Goal: Task Accomplishment & Management: Complete application form

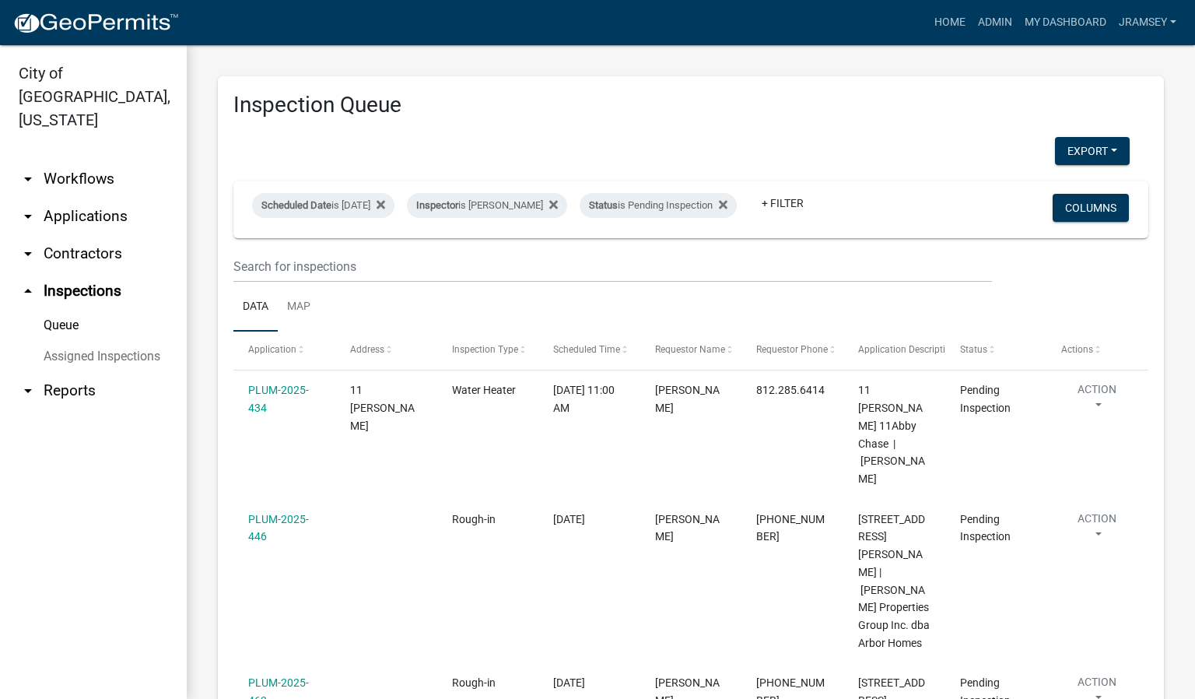
scroll to position [288, 0]
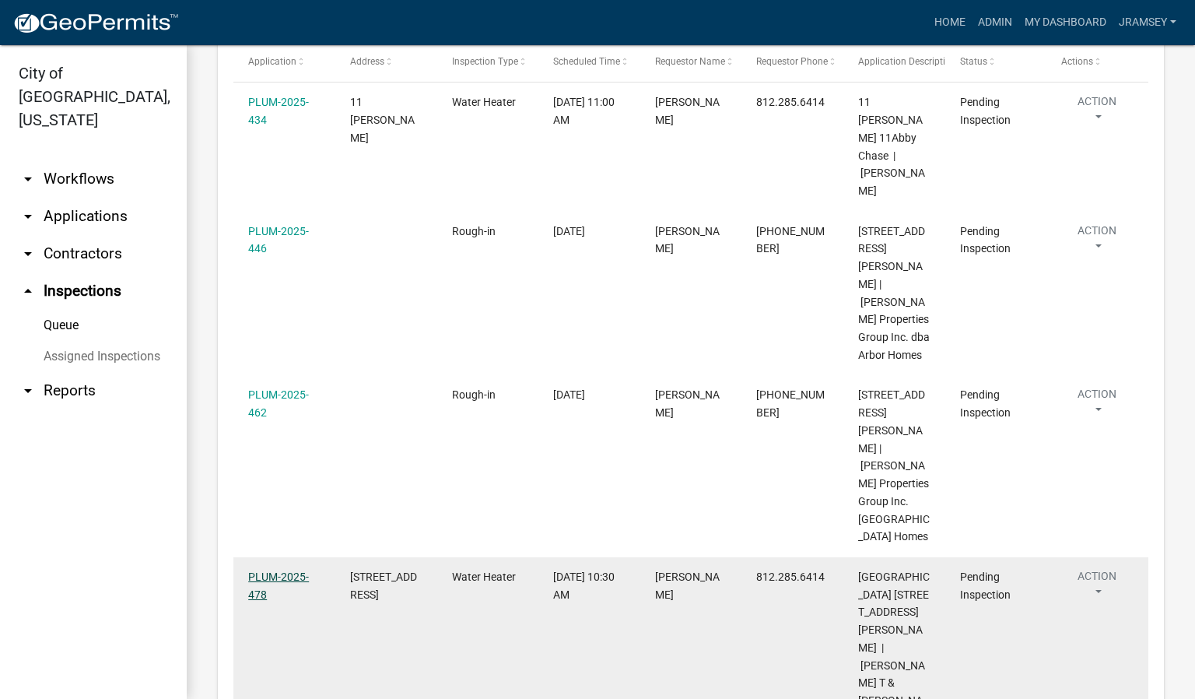
click at [264, 570] on link "PLUM-2025-478" at bounding box center [278, 585] width 61 height 30
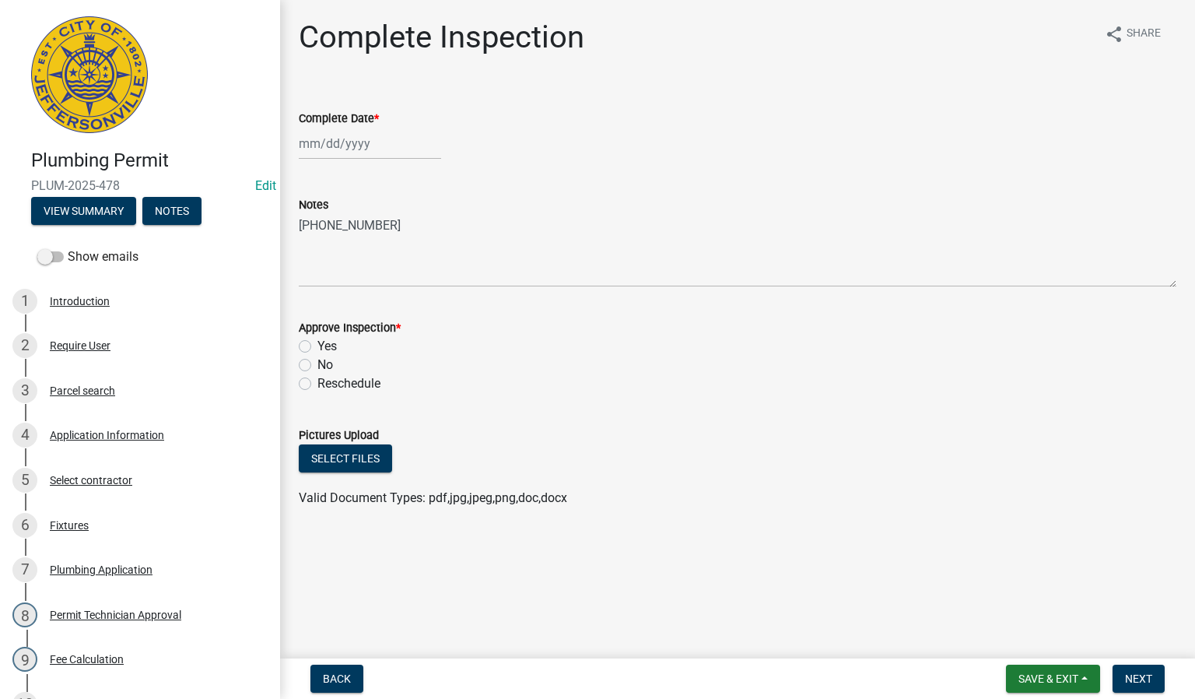
click at [337, 146] on div at bounding box center [370, 144] width 142 height 32
select select "9"
select select "2025"
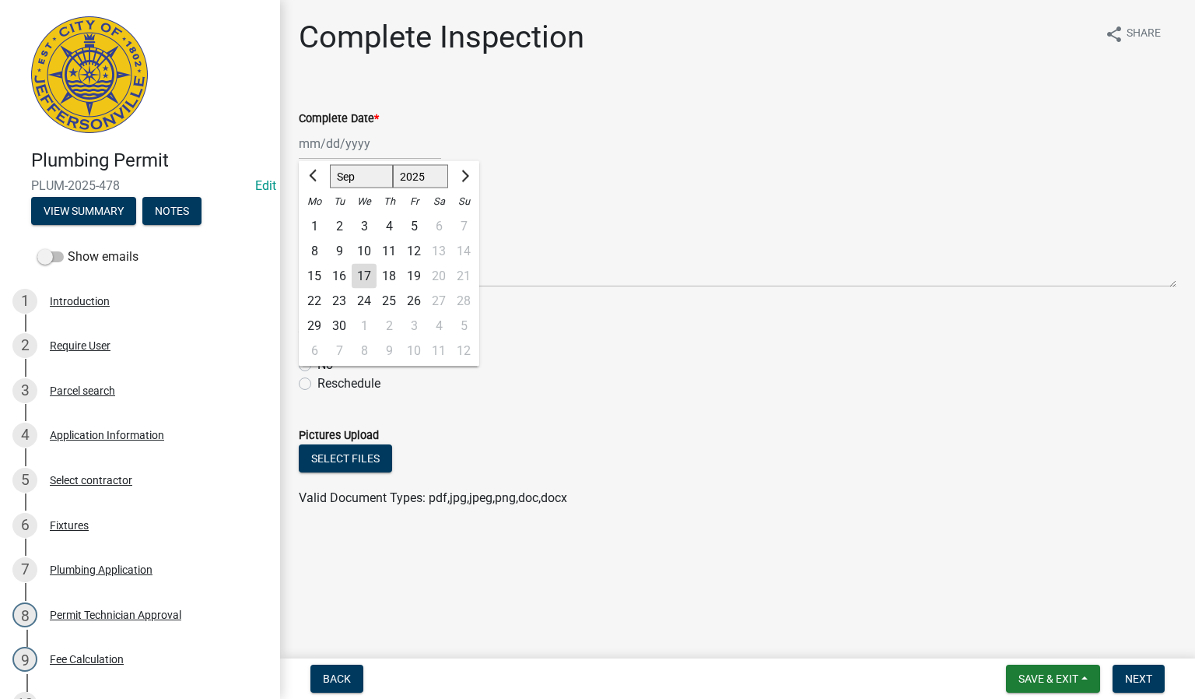
click at [366, 285] on div "17" at bounding box center [364, 276] width 25 height 25
type input "[DATE]"
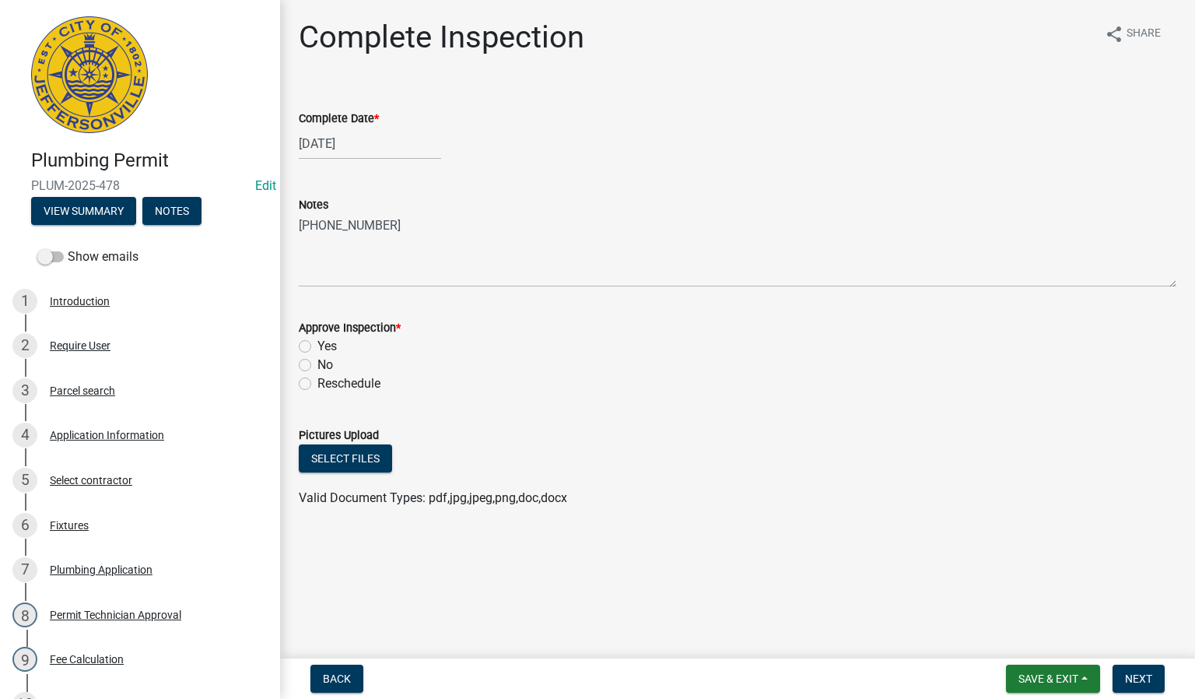
click at [317, 345] on label "Yes" at bounding box center [326, 346] width 19 height 19
click at [317, 345] on input "Yes" at bounding box center [322, 342] width 10 height 10
radio input "true"
click at [1147, 680] on span "Next" at bounding box center [1138, 678] width 27 height 12
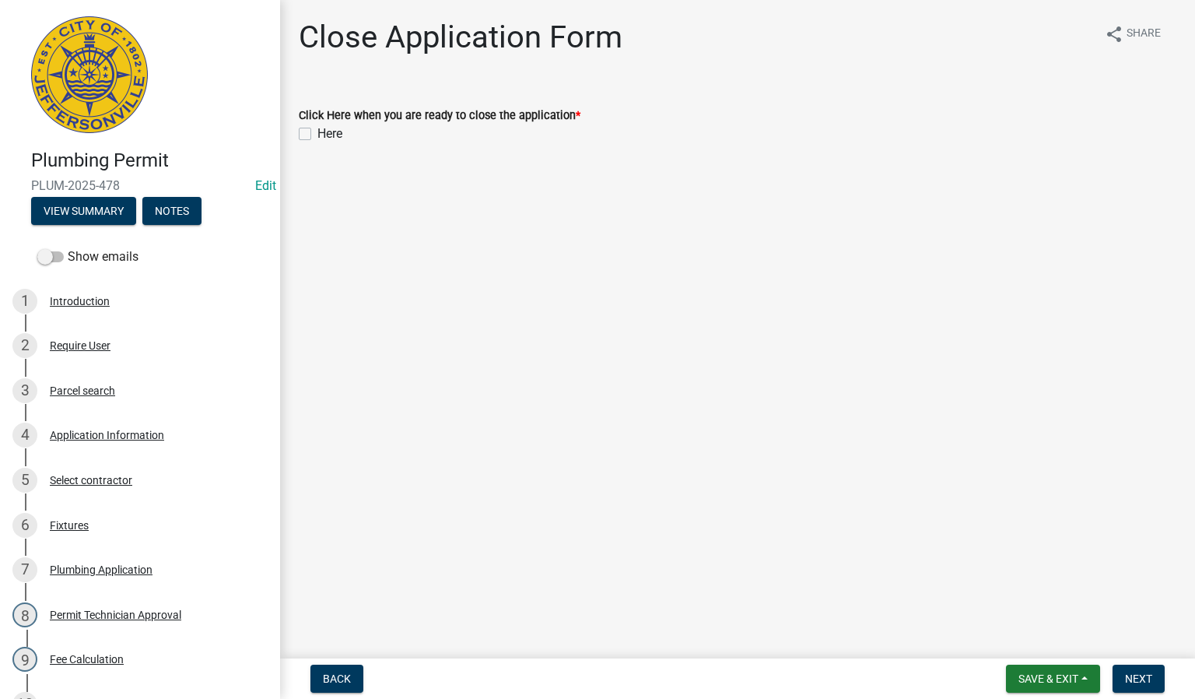
click at [317, 135] on label "Here" at bounding box center [329, 133] width 25 height 19
click at [317, 135] on input "Here" at bounding box center [322, 129] width 10 height 10
checkbox input "true"
click at [1127, 682] on span "Next" at bounding box center [1138, 678] width 27 height 12
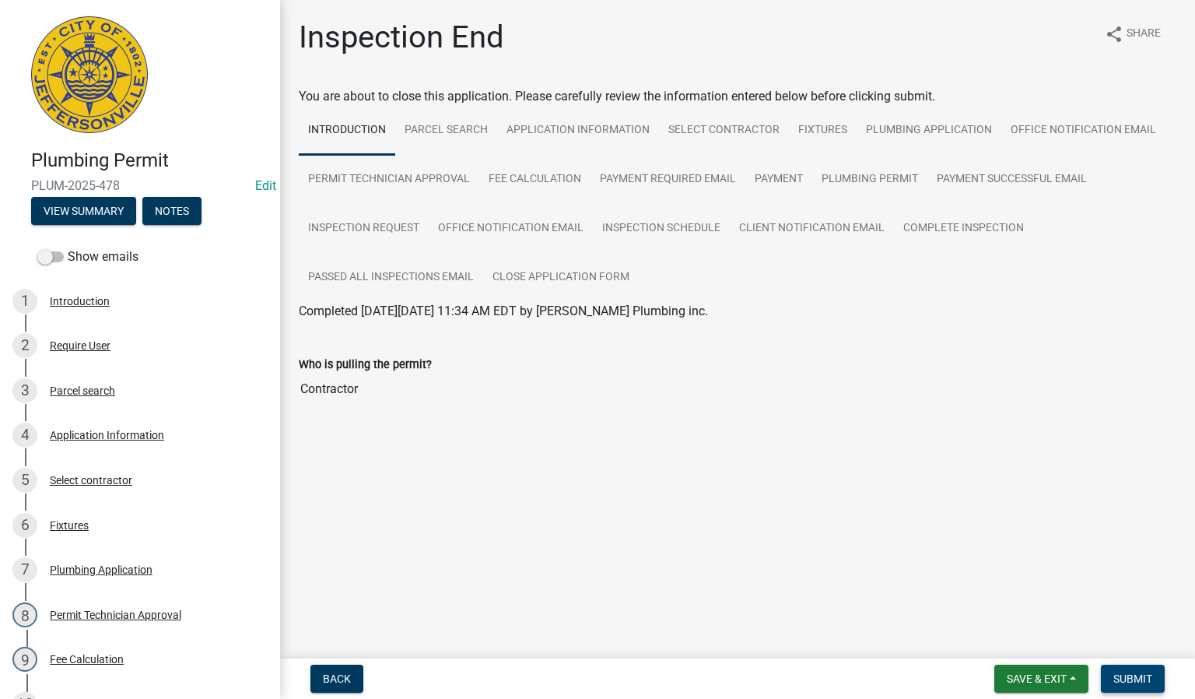
click at [1127, 684] on span "Submit" at bounding box center [1132, 678] width 39 height 12
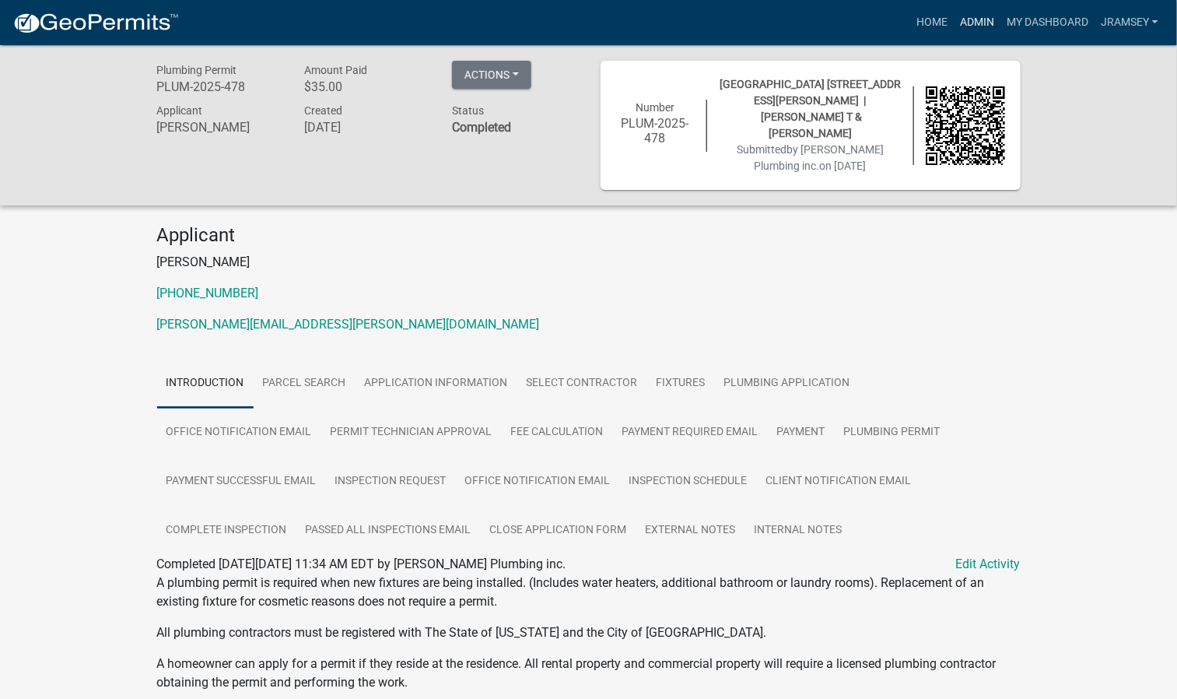
click at [987, 22] on link "Admin" at bounding box center [977, 23] width 47 height 30
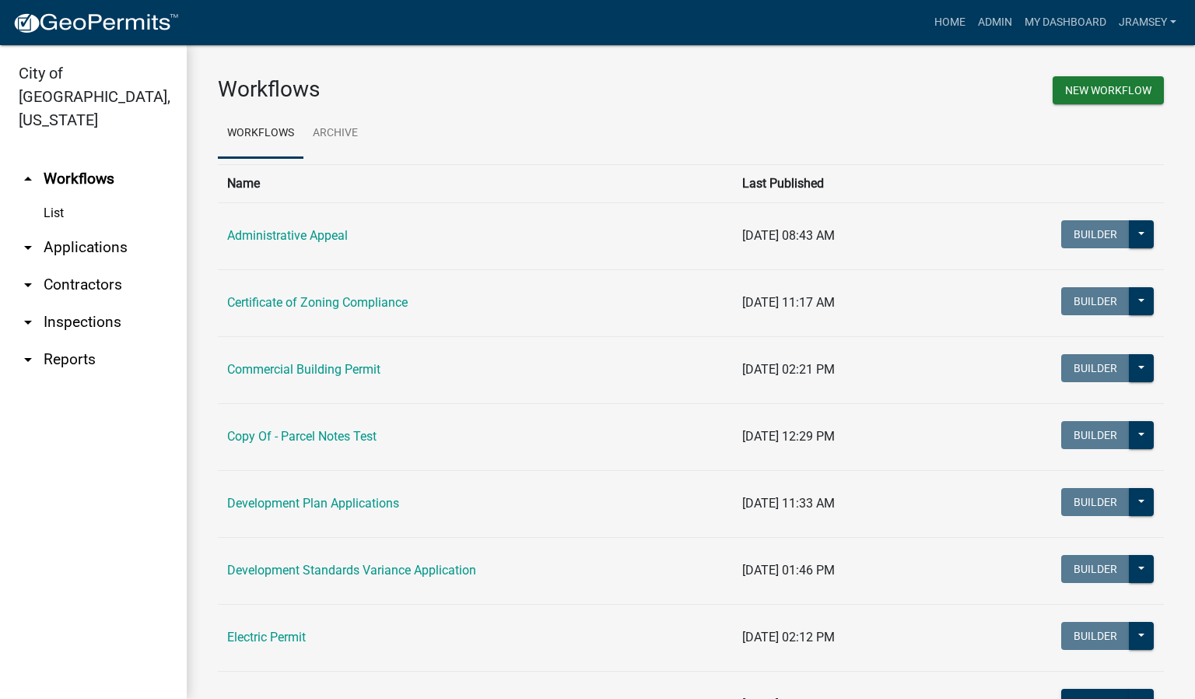
click at [78, 303] on link "arrow_drop_down Inspections" at bounding box center [93, 321] width 187 height 37
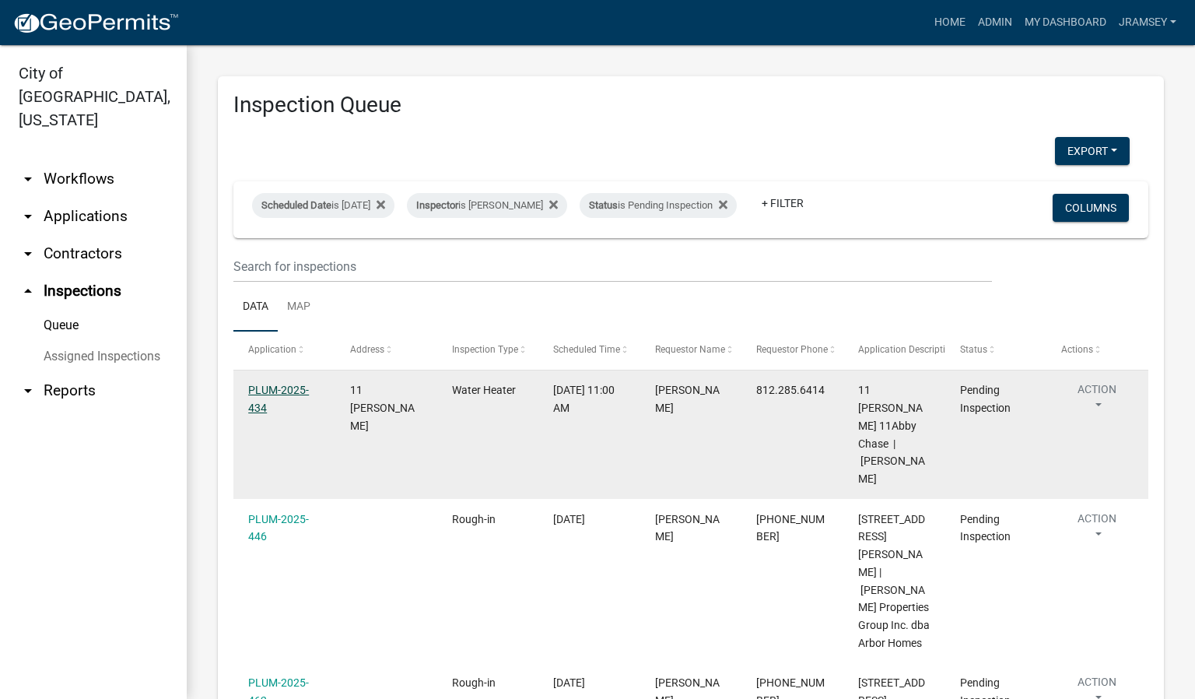
click at [280, 405] on link "PLUM-2025-434" at bounding box center [278, 399] width 61 height 30
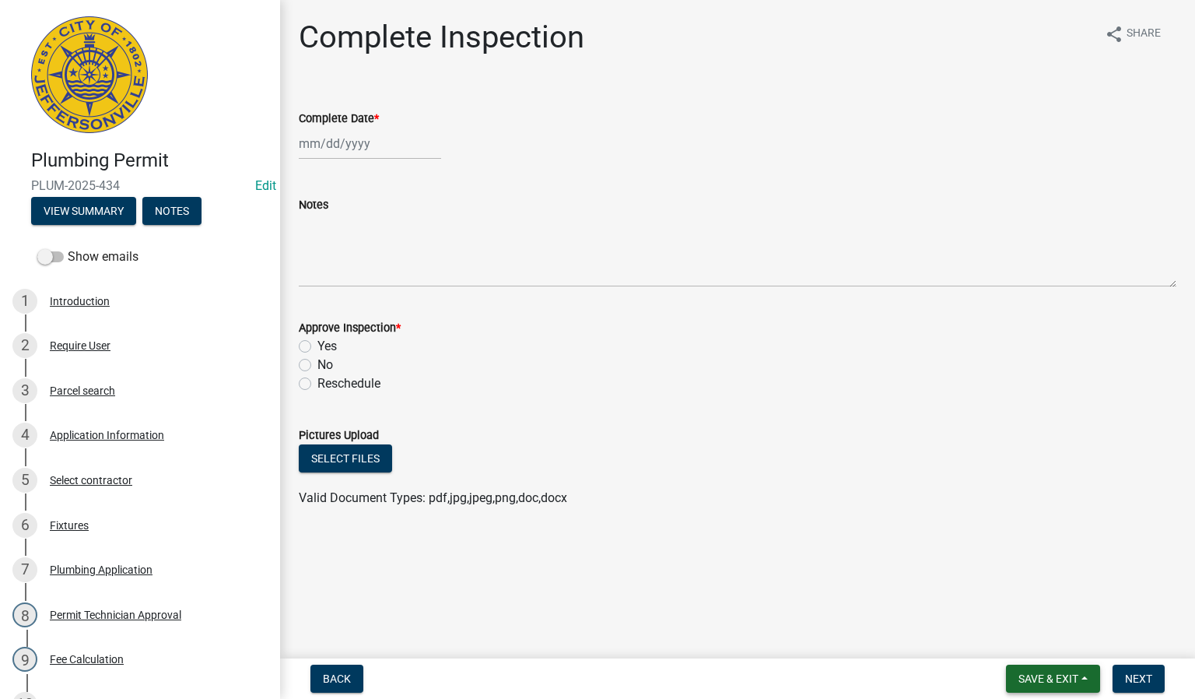
click at [1020, 679] on span "Save & Exit" at bounding box center [1049, 678] width 60 height 12
click at [1012, 633] on button "Save & Exit" at bounding box center [1038, 638] width 124 height 37
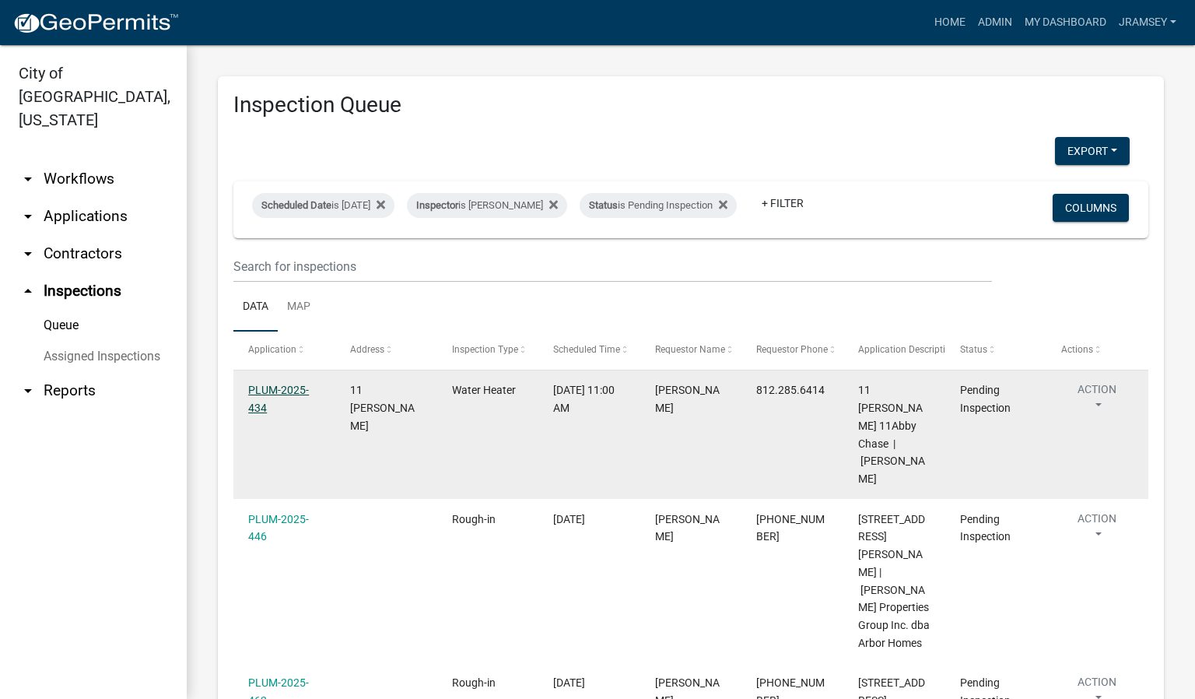
click at [272, 402] on link "PLUM-2025-434" at bounding box center [278, 399] width 61 height 30
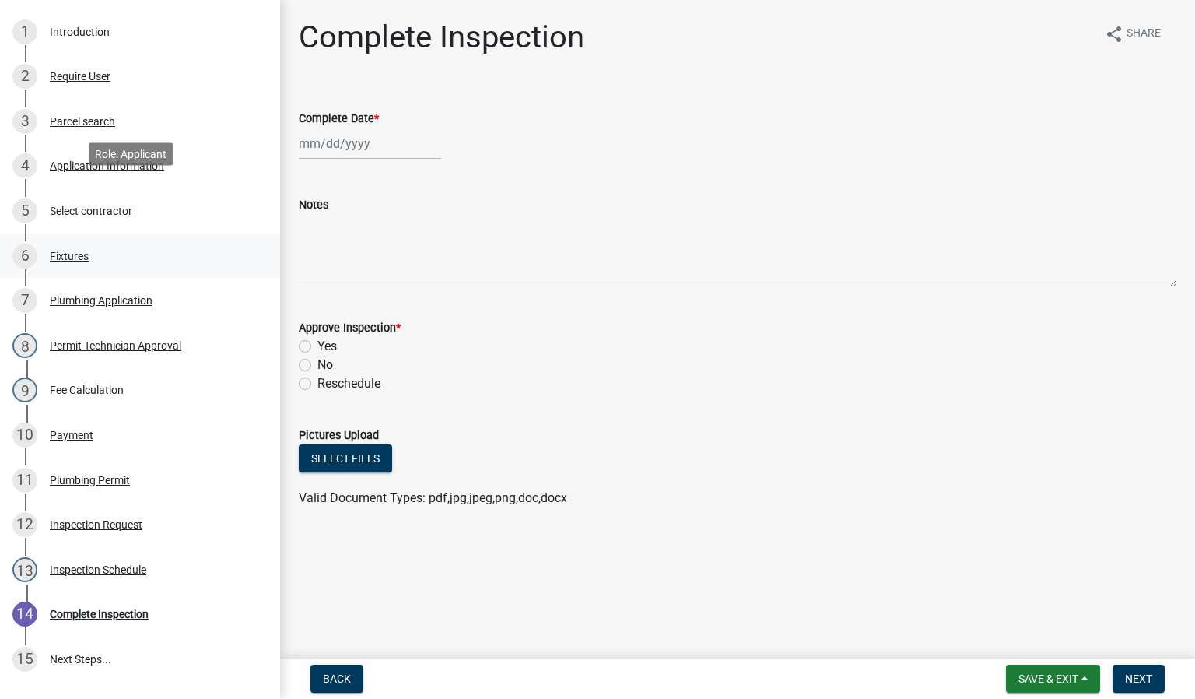
scroll to position [350, 0]
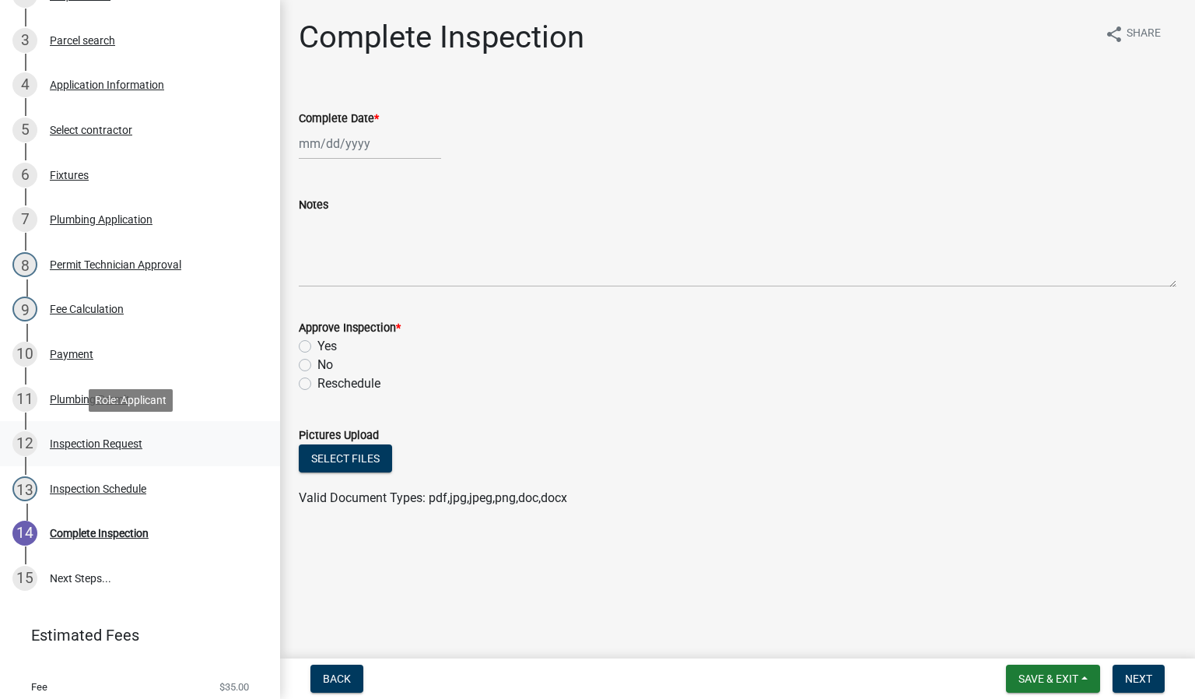
click at [86, 451] on div "12 Inspection Request" at bounding box center [133, 443] width 243 height 25
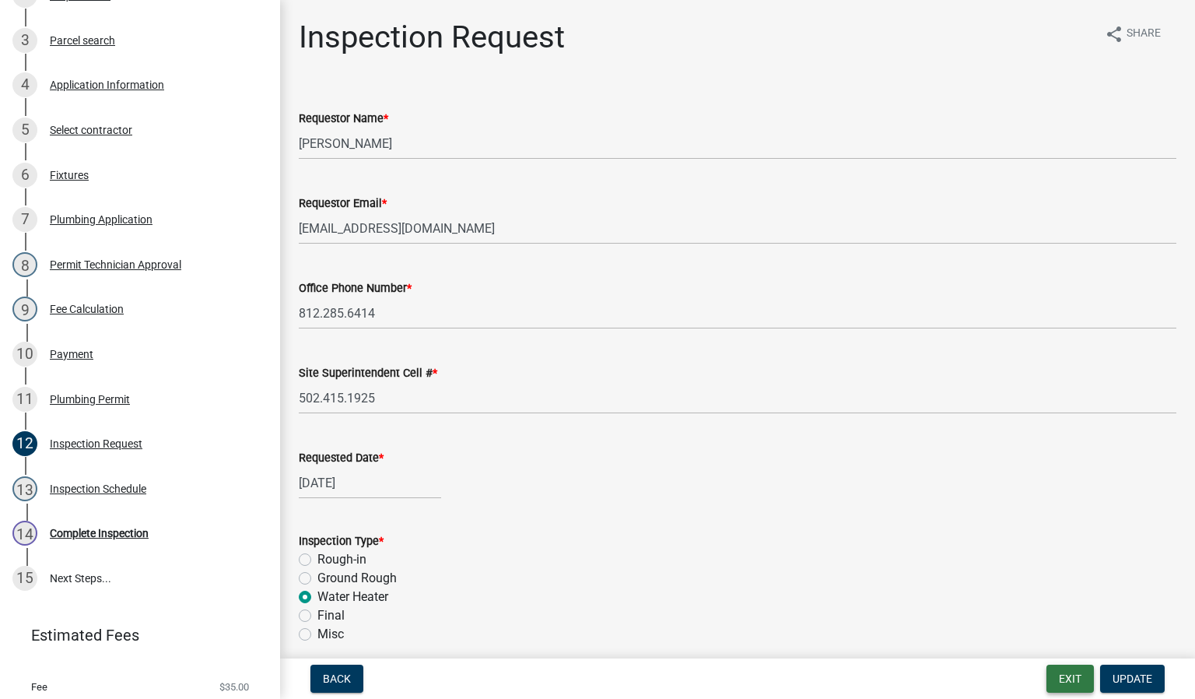
click at [1068, 677] on button "Exit" at bounding box center [1070, 679] width 47 height 28
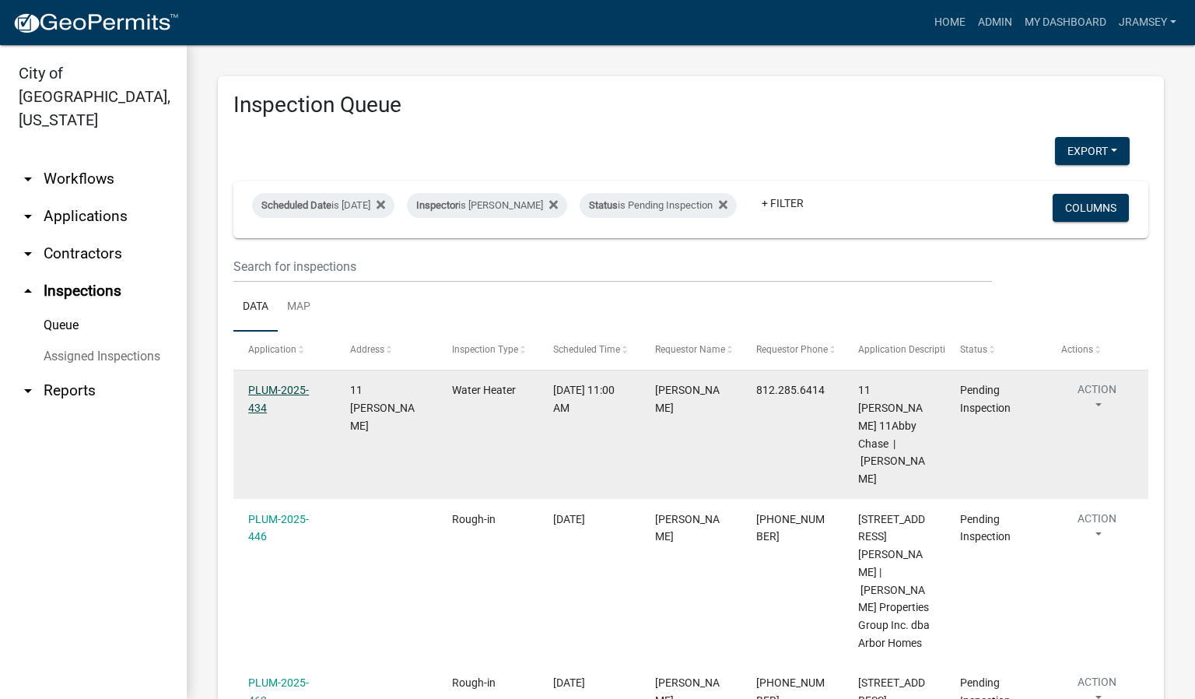
click at [278, 395] on link "PLUM-2025-434" at bounding box center [278, 399] width 61 height 30
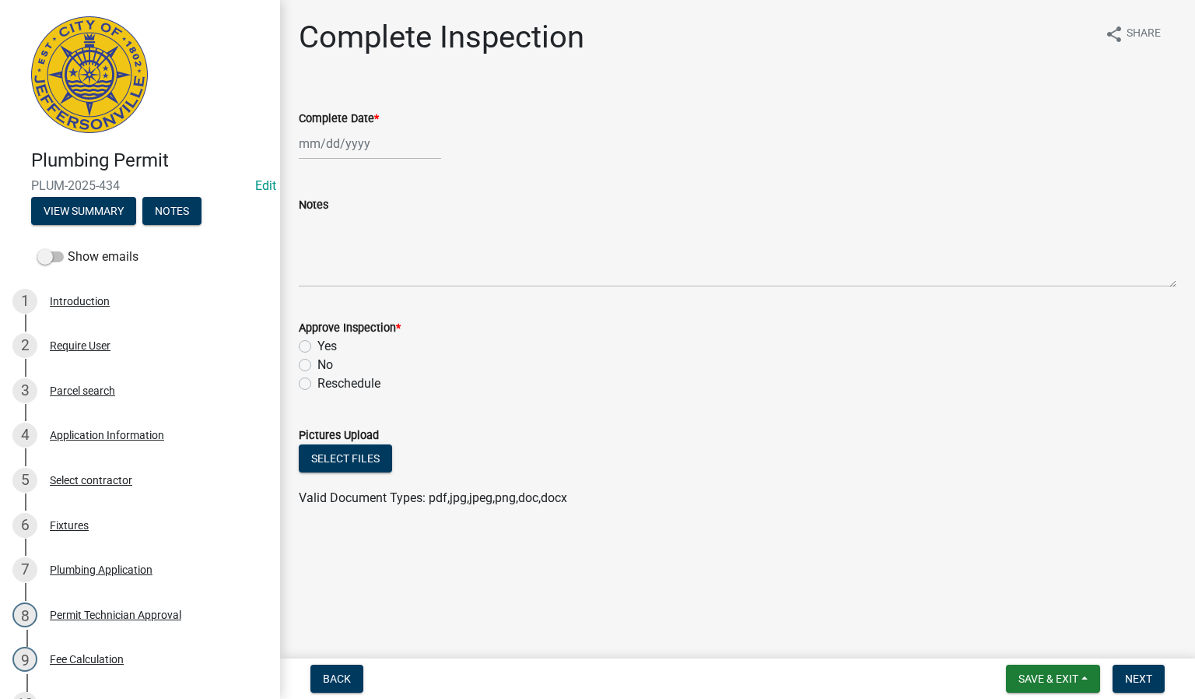
click at [348, 143] on div at bounding box center [370, 144] width 142 height 32
select select "9"
select select "2025"
click at [364, 274] on div "17" at bounding box center [364, 276] width 25 height 25
type input "[DATE]"
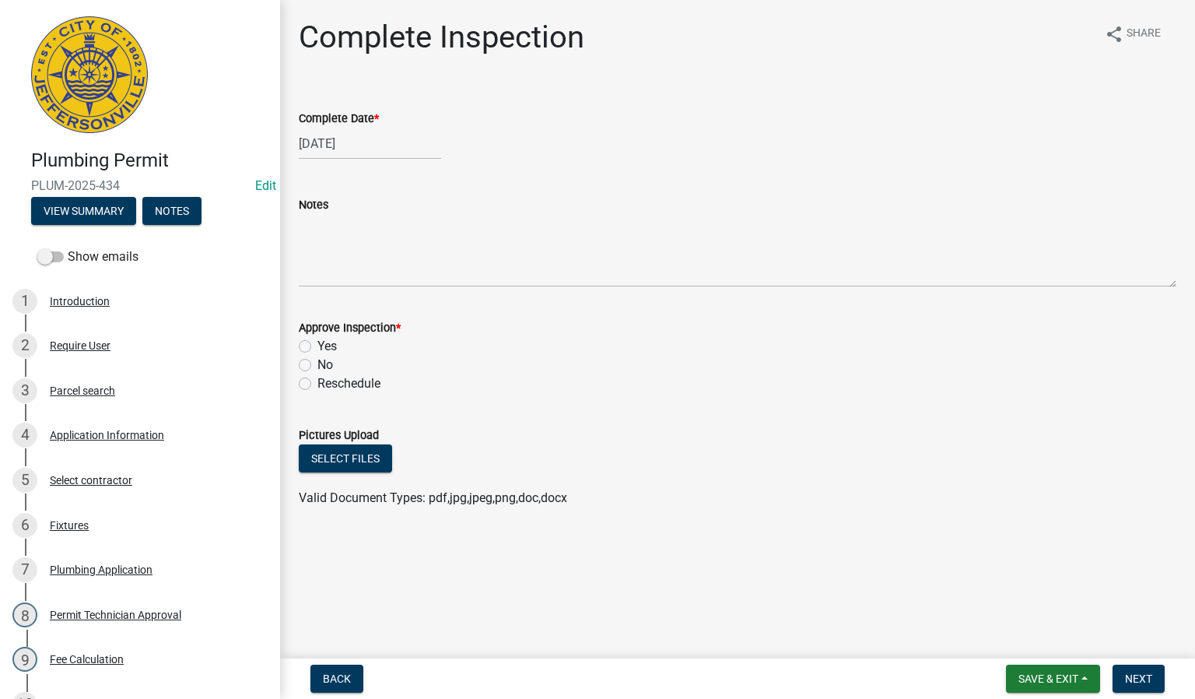
click at [317, 343] on label "Yes" at bounding box center [326, 346] width 19 height 19
click at [317, 343] on input "Yes" at bounding box center [322, 342] width 10 height 10
radio input "true"
click at [1135, 677] on span "Next" at bounding box center [1138, 678] width 27 height 12
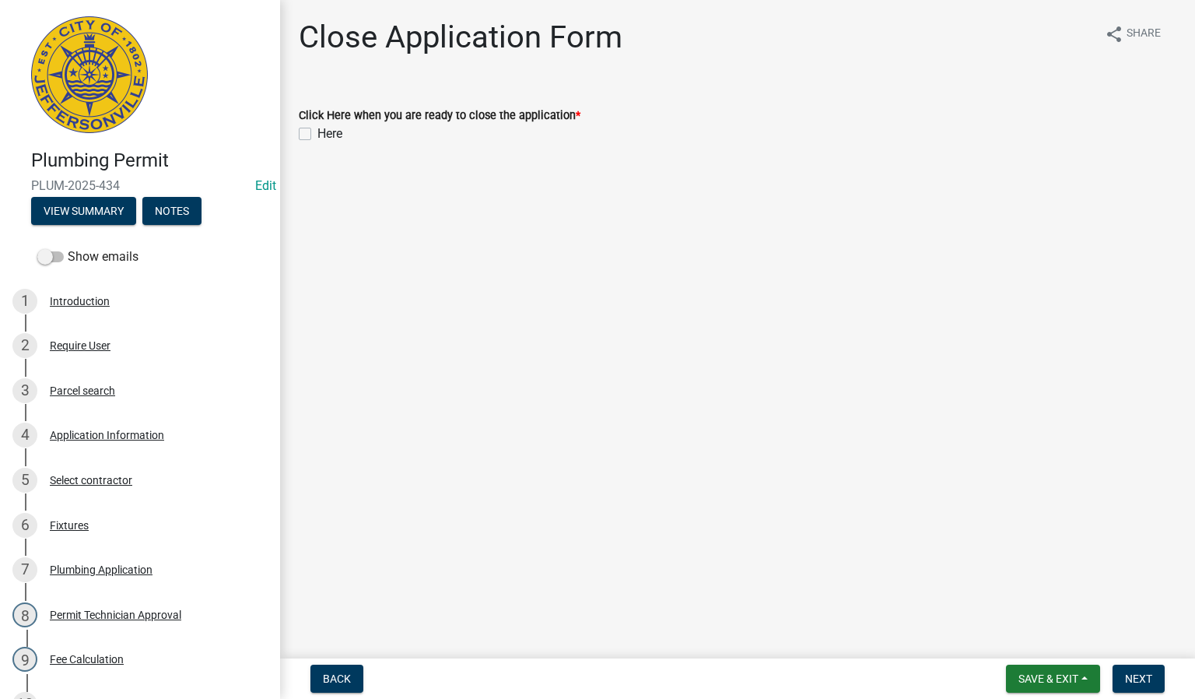
click at [308, 126] on div "Here" at bounding box center [738, 133] width 878 height 19
click at [304, 140] on div "Here" at bounding box center [738, 133] width 878 height 19
click at [317, 133] on label "Here" at bounding box center [329, 133] width 25 height 19
click at [317, 133] on input "Here" at bounding box center [322, 129] width 10 height 10
checkbox input "true"
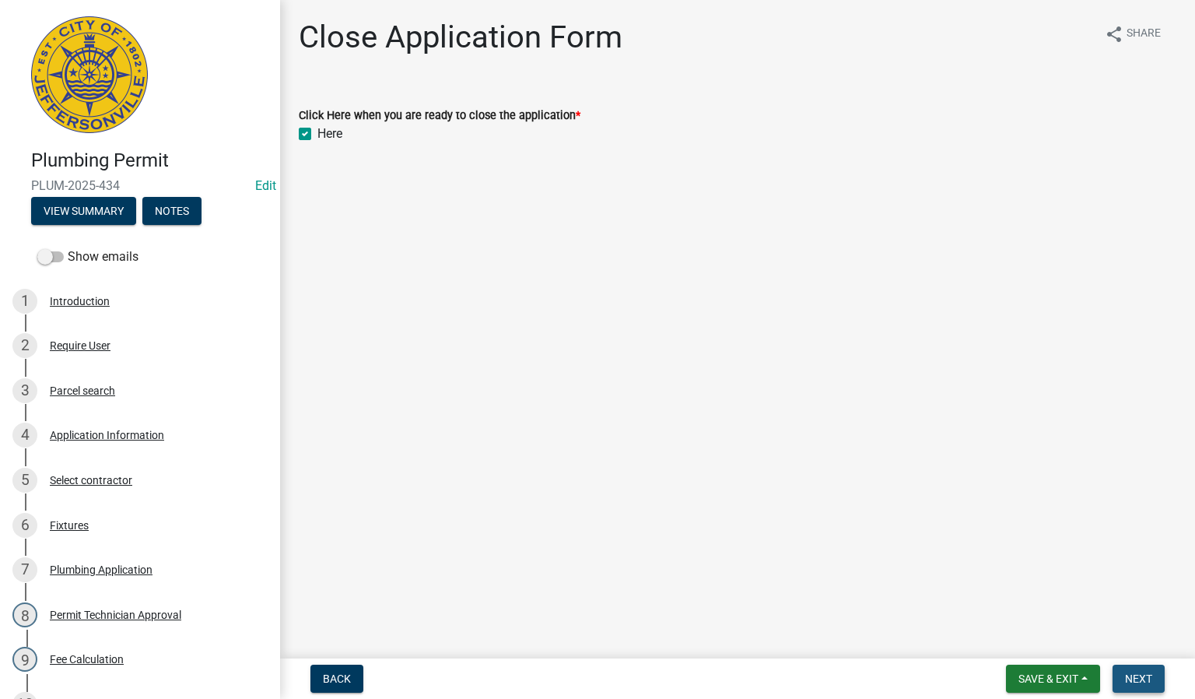
click at [1146, 679] on span "Next" at bounding box center [1138, 678] width 27 height 12
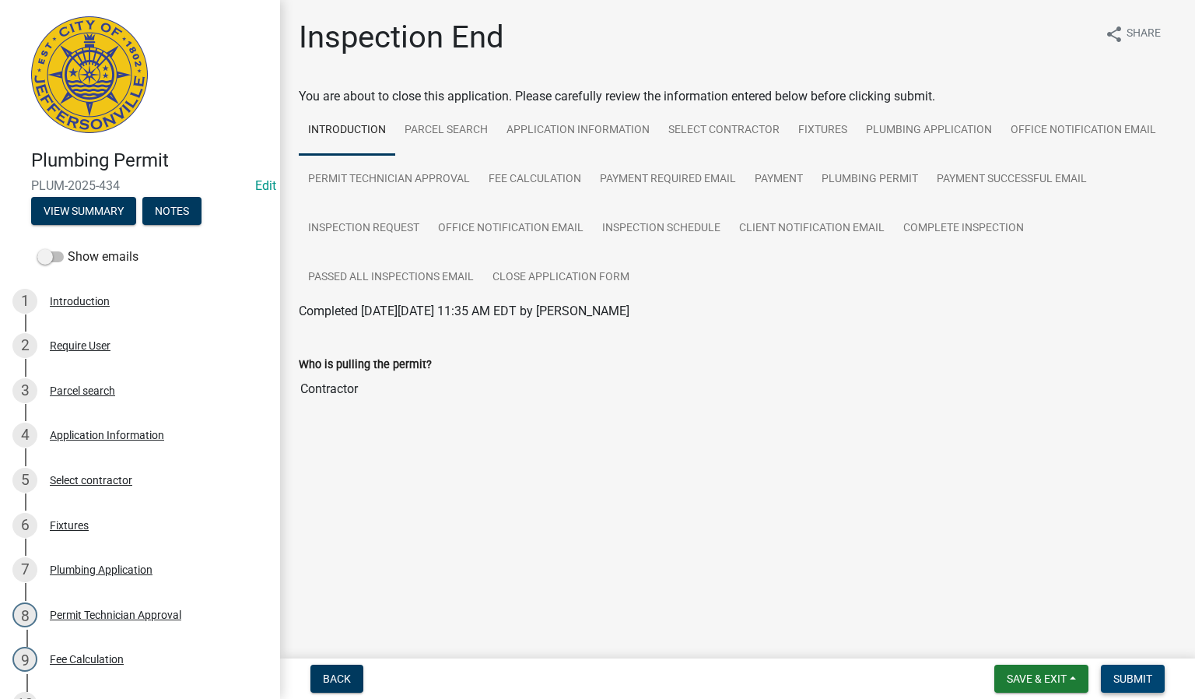
click at [1135, 677] on span "Submit" at bounding box center [1132, 678] width 39 height 12
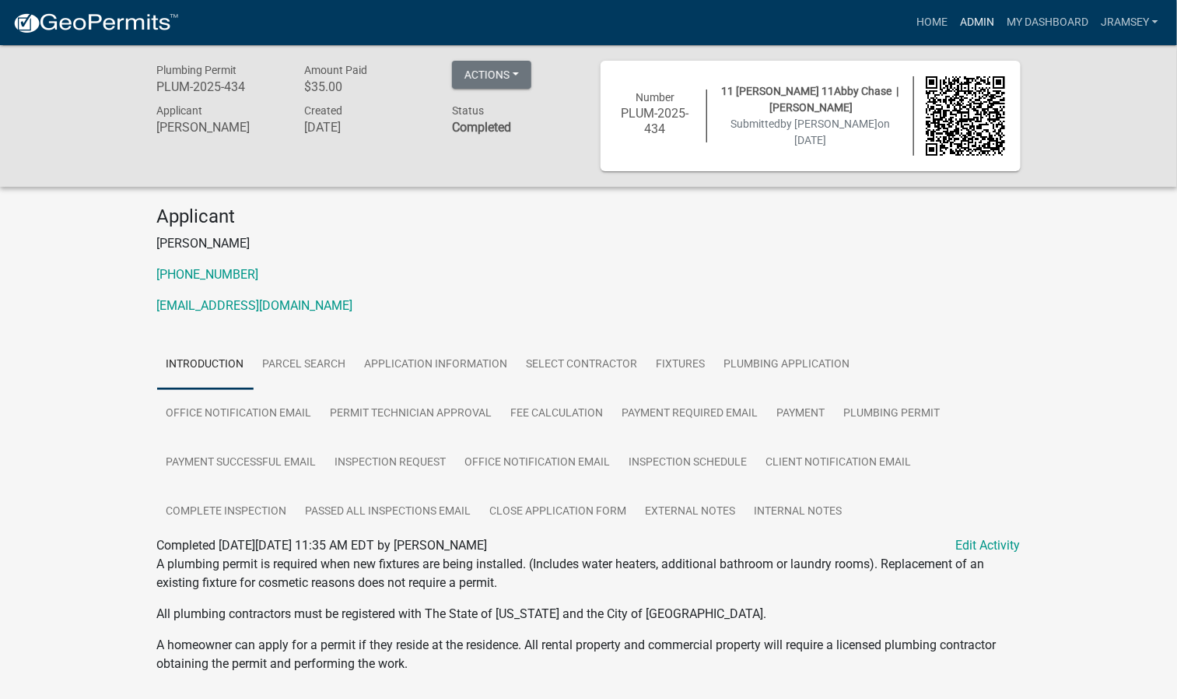
click at [976, 22] on link "Admin" at bounding box center [977, 23] width 47 height 30
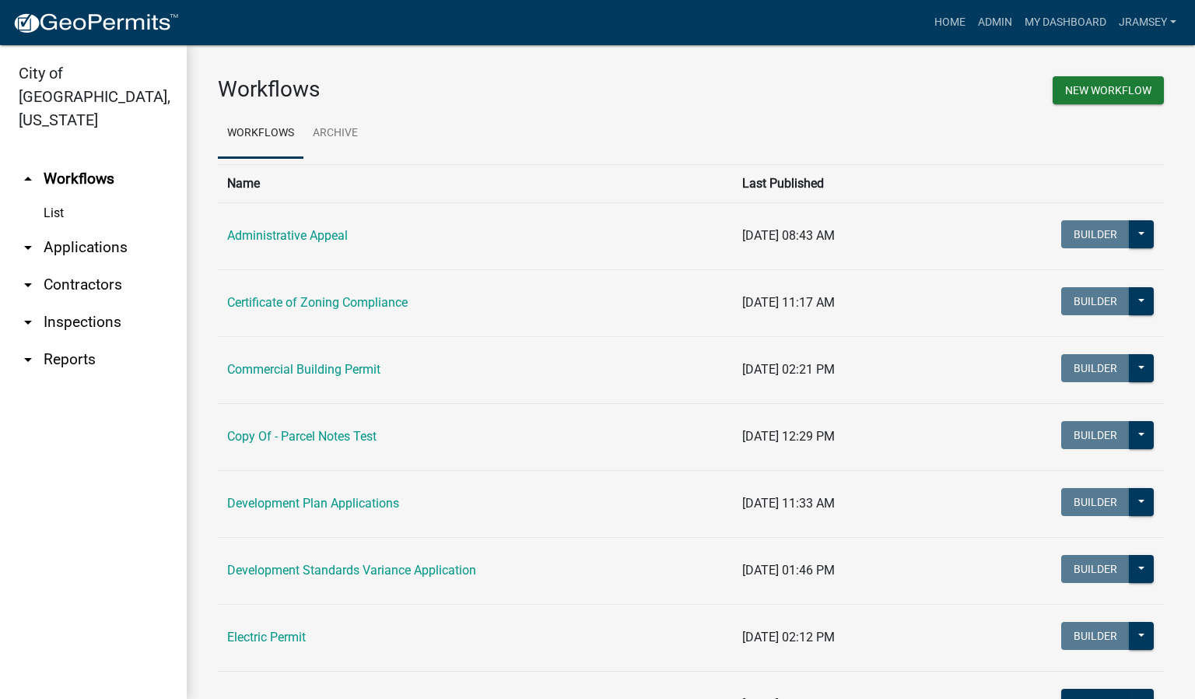
click at [86, 303] on link "arrow_drop_down Inspections" at bounding box center [93, 321] width 187 height 37
